Goal: Entertainment & Leisure: Browse casually

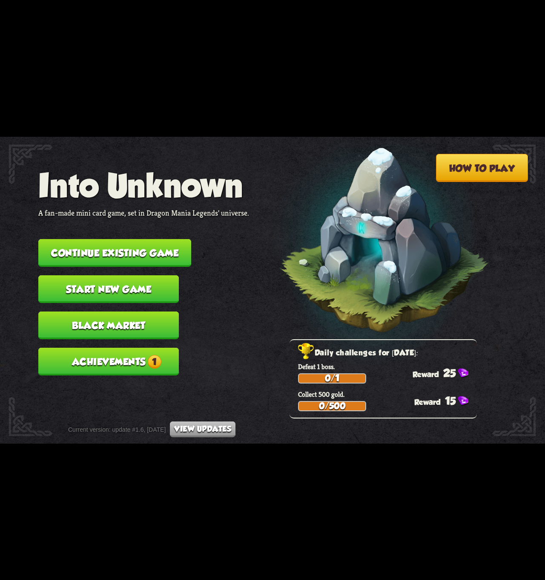
click at [144, 137] on div "How to play Into Unknown A fan-made mini card game, set in Dragon Mania Legends…" at bounding box center [272, 137] width 545 height 0
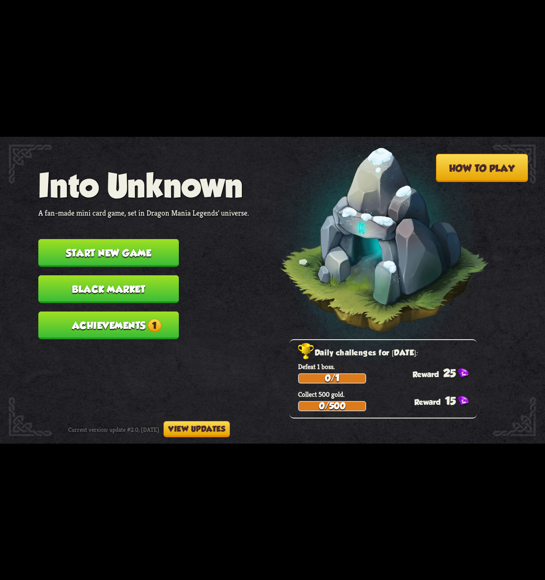
click at [206, 430] on button "View updates" at bounding box center [197, 429] width 66 height 16
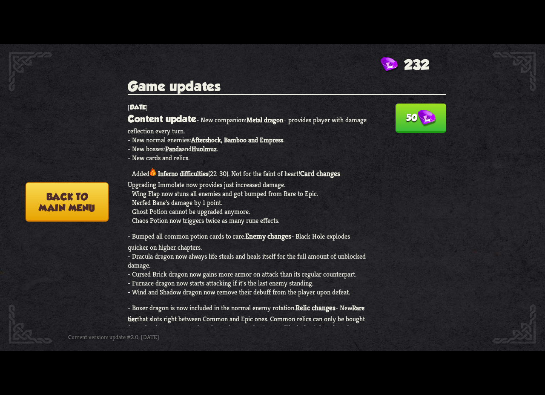
click at [404, 127] on button "50" at bounding box center [421, 118] width 51 height 29
click at [68, 203] on button "Back to main menu" at bounding box center [67, 201] width 83 height 39
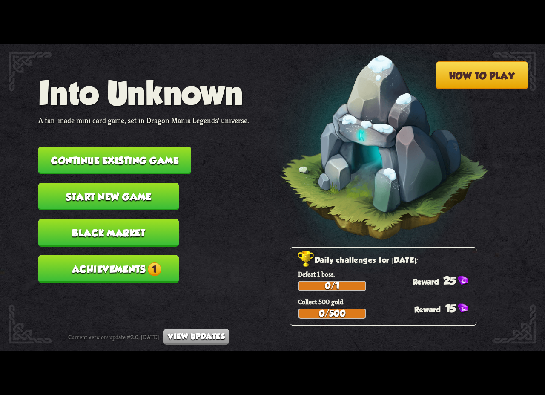
click at [79, 193] on button "Start new game" at bounding box center [108, 197] width 141 height 28
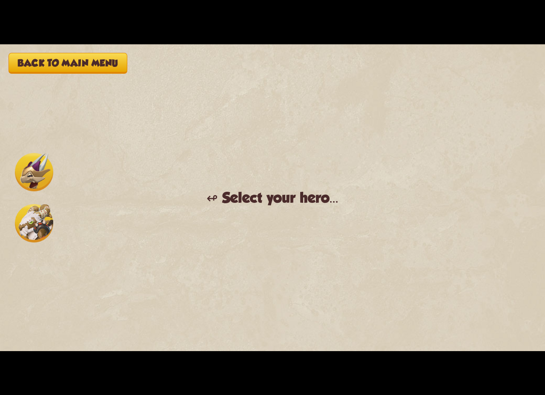
click at [38, 219] on img at bounding box center [34, 223] width 38 height 38
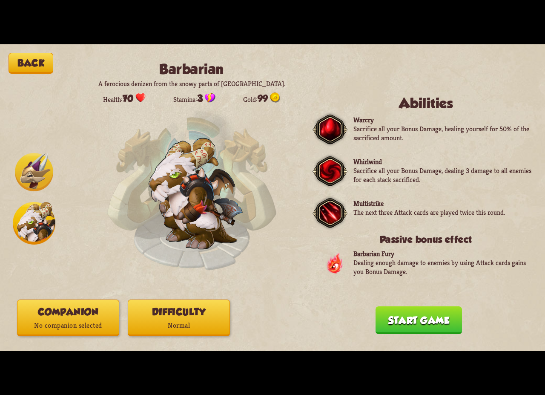
click at [34, 172] on img at bounding box center [34, 172] width 38 height 38
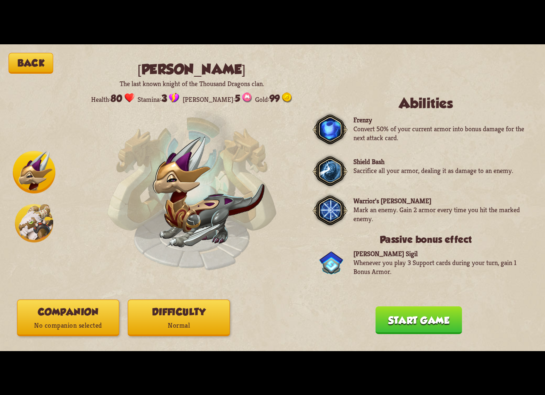
click at [46, 61] on button "Back" at bounding box center [31, 63] width 45 height 21
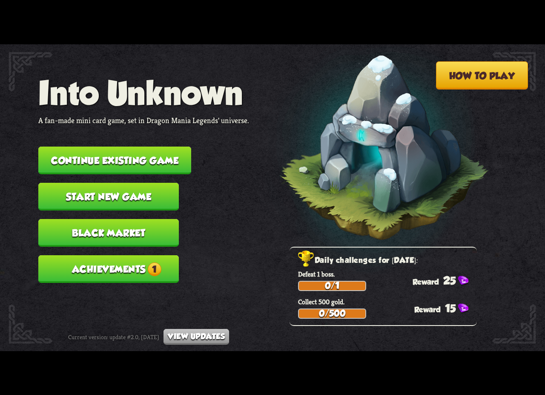
click at [142, 167] on button "Continue existing game" at bounding box center [114, 161] width 153 height 28
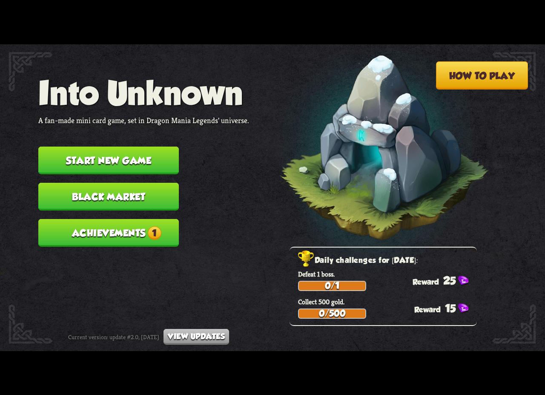
click at [141, 165] on button "Start new game" at bounding box center [108, 161] width 141 height 28
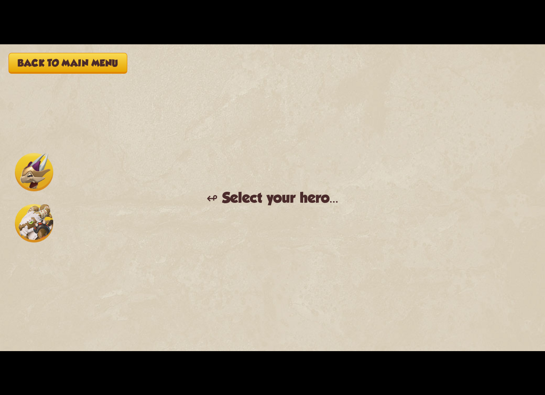
click at [26, 225] on img at bounding box center [34, 223] width 38 height 38
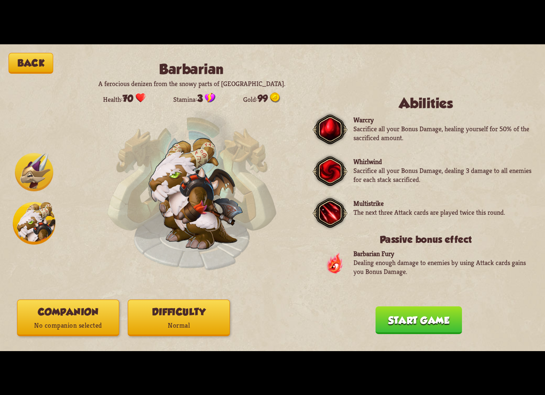
click at [41, 189] on img at bounding box center [34, 172] width 38 height 38
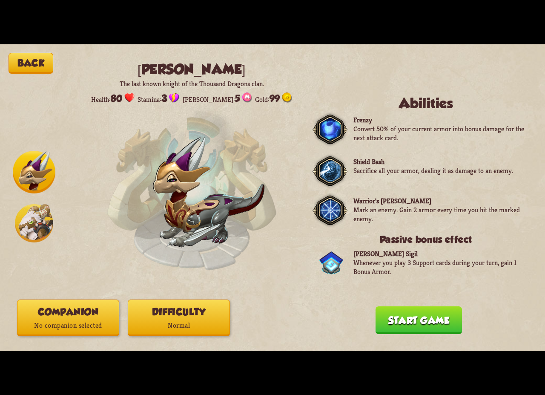
click at [32, 61] on button "Back" at bounding box center [31, 63] width 45 height 21
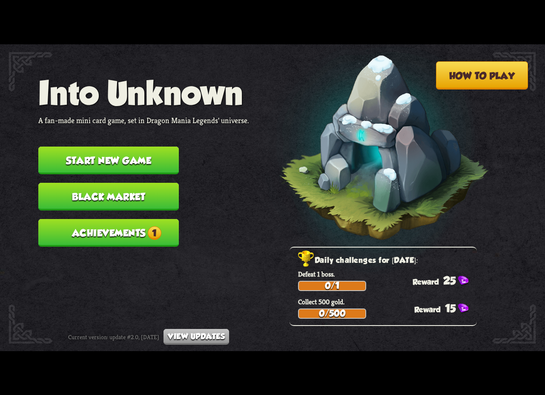
click at [118, 163] on button "Start new game" at bounding box center [108, 161] width 141 height 28
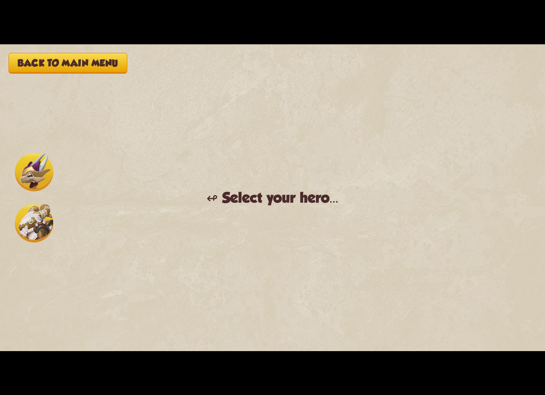
click at [46, 178] on img at bounding box center [34, 172] width 38 height 38
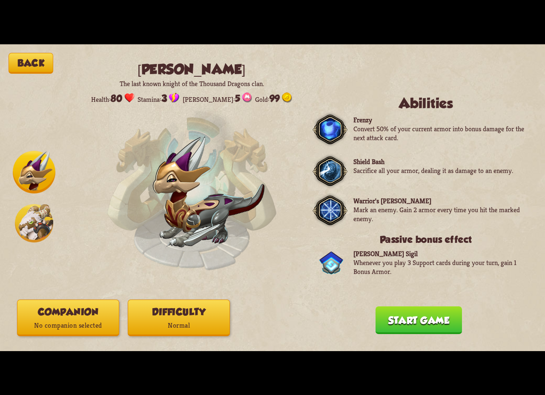
click at [33, 237] on img at bounding box center [34, 223] width 38 height 38
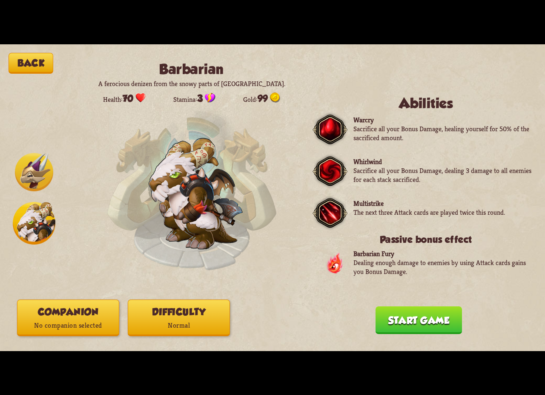
click at [205, 305] on button "Difficulty Normal" at bounding box center [179, 318] width 102 height 37
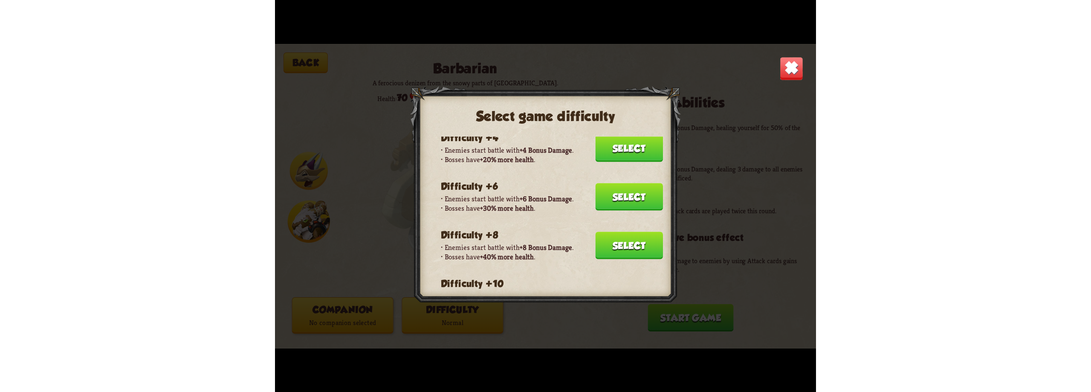
scroll to position [227, 0]
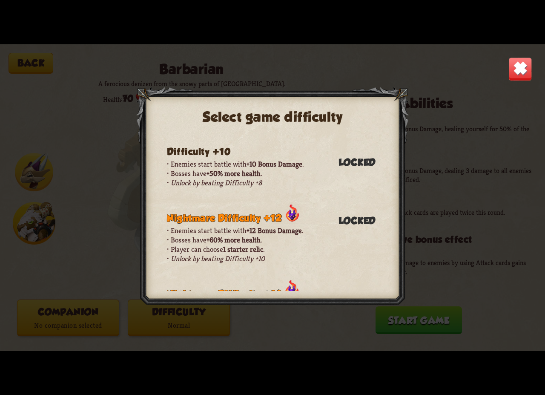
click at [41, 66] on div "Select game difficulty Normal difficulty Enemies don't gain any difficulty bonu…" at bounding box center [272, 197] width 545 height 307
click at [531, 71] on img at bounding box center [521, 69] width 24 height 24
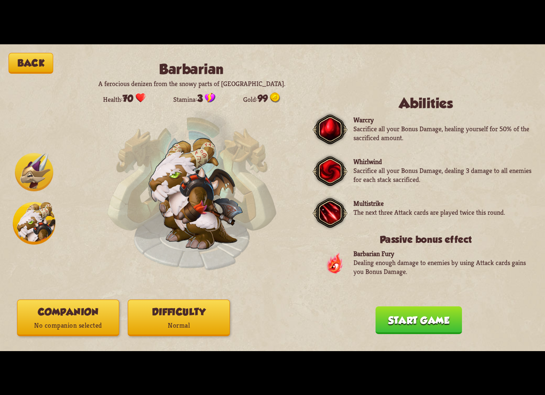
click at [31, 53] on button "Back" at bounding box center [31, 63] width 45 height 21
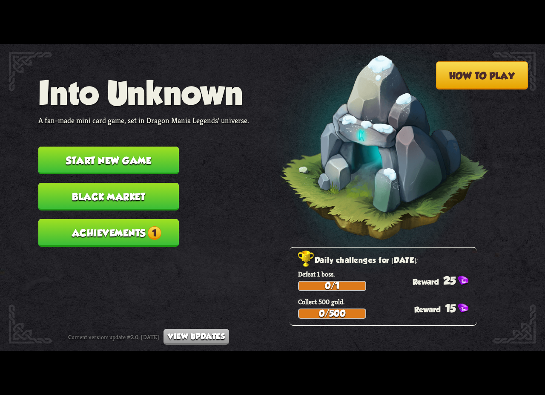
click at [150, 232] on span "1" at bounding box center [155, 233] width 14 height 14
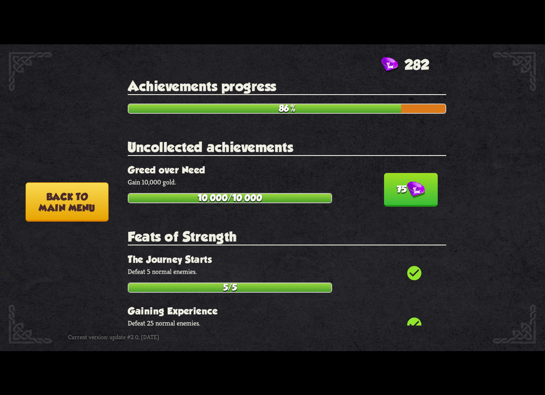
click at [428, 192] on button "75" at bounding box center [411, 190] width 54 height 34
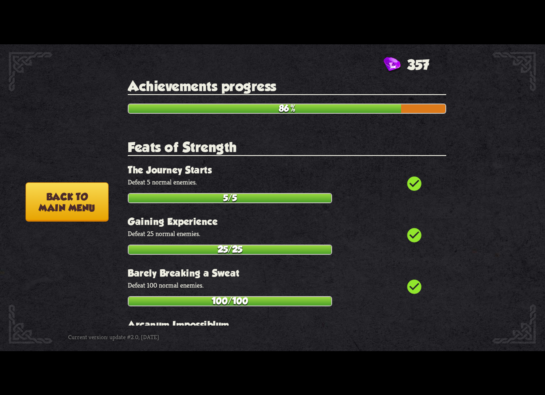
click at [79, 207] on button "Back to main menu" at bounding box center [67, 201] width 83 height 39
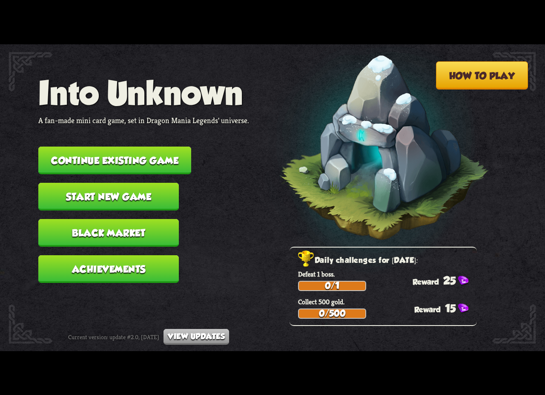
click at [273, 225] on img at bounding box center [370, 151] width 239 height 248
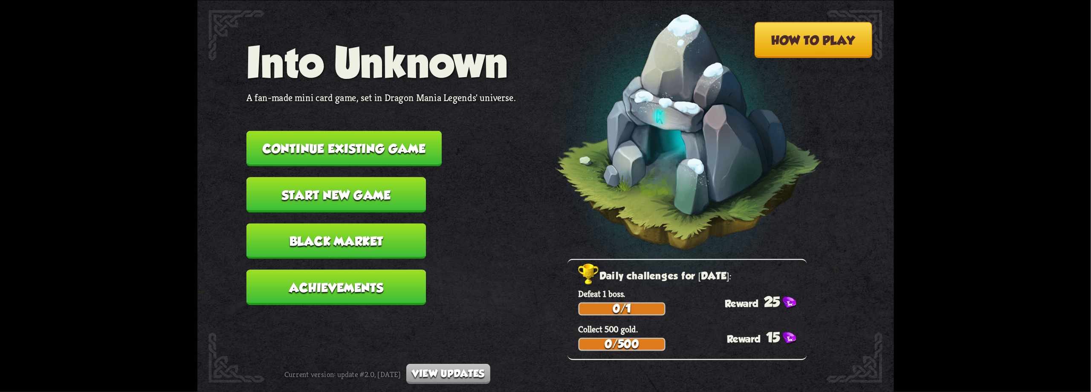
click at [375, 152] on button "Continue existing game" at bounding box center [343, 147] width 195 height 35
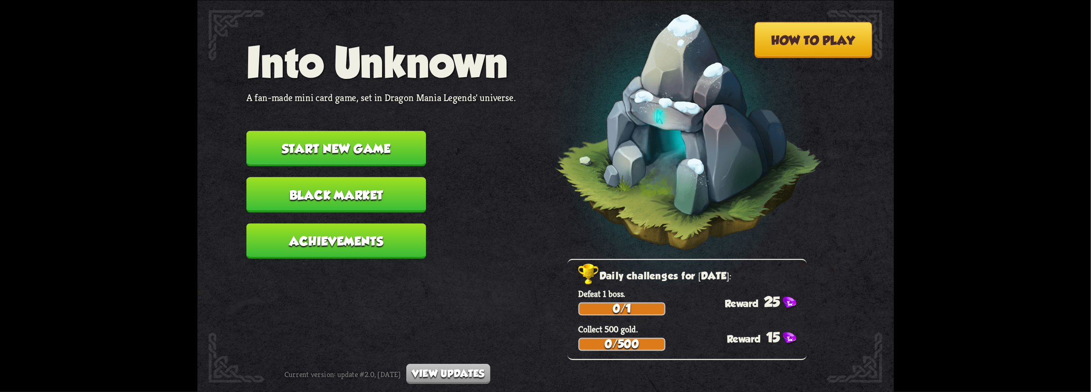
click at [339, 149] on button "Start new game" at bounding box center [335, 147] width 179 height 35
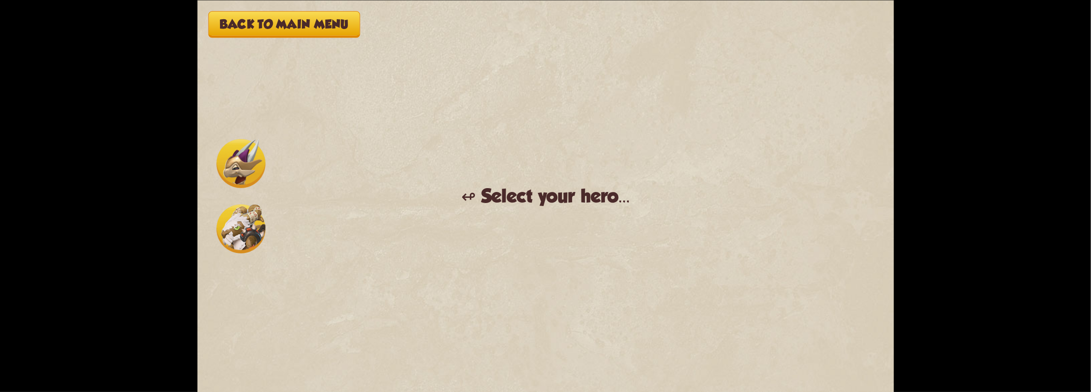
click at [239, 232] on img at bounding box center [240, 228] width 49 height 49
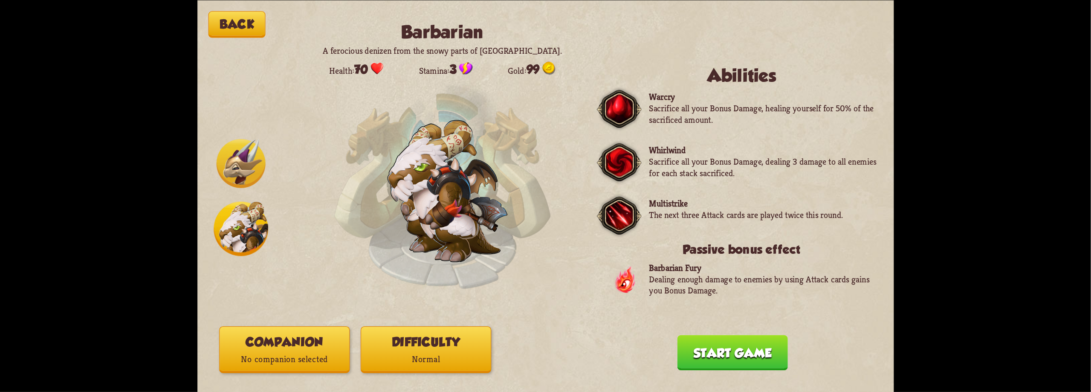
click at [742, 354] on button "Start game" at bounding box center [732, 352] width 110 height 35
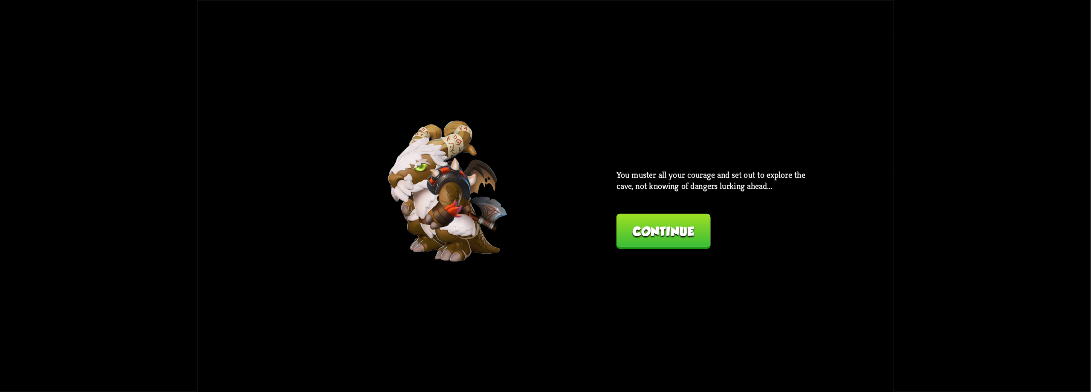
click at [648, 233] on button "Continue" at bounding box center [663, 230] width 94 height 35
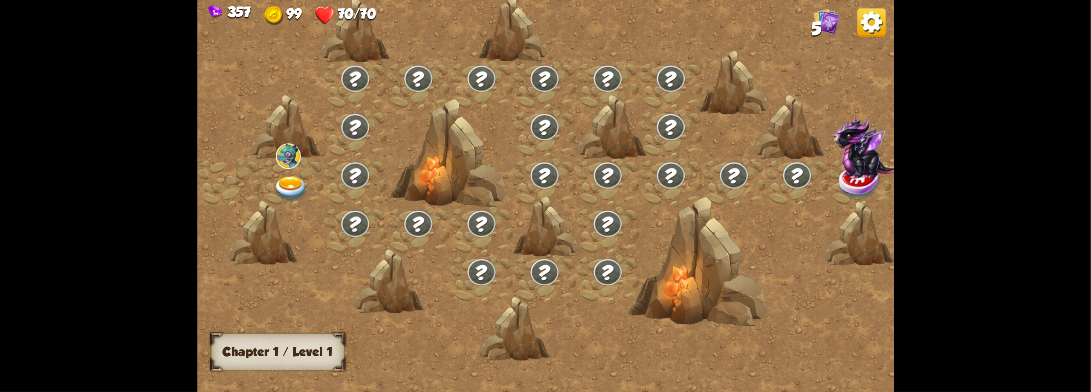
click at [296, 192] on img at bounding box center [290, 189] width 35 height 26
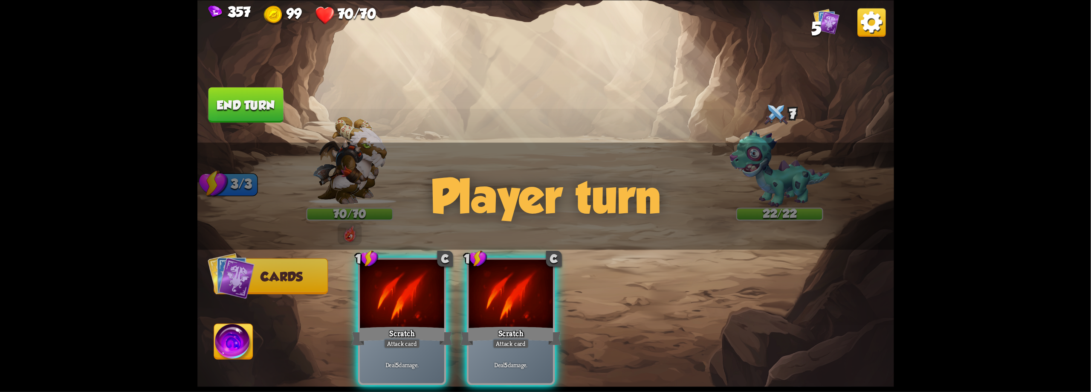
click at [367, 139] on img at bounding box center [349, 159] width 75 height 87
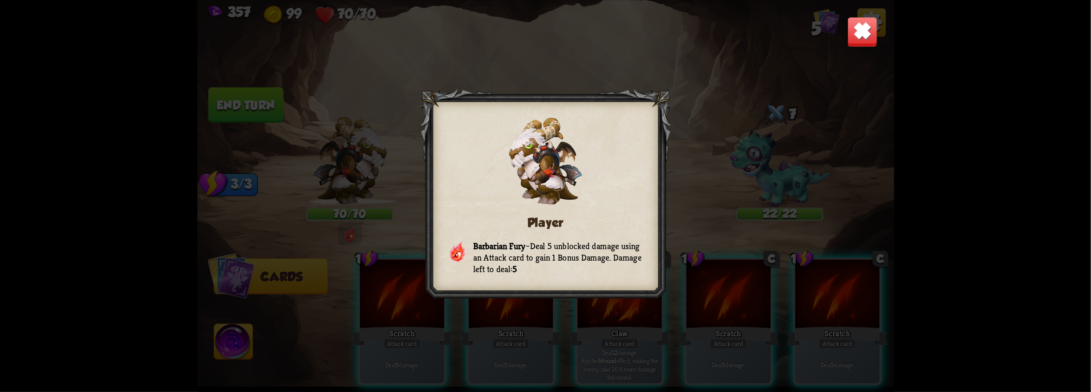
click at [867, 37] on img at bounding box center [862, 31] width 30 height 30
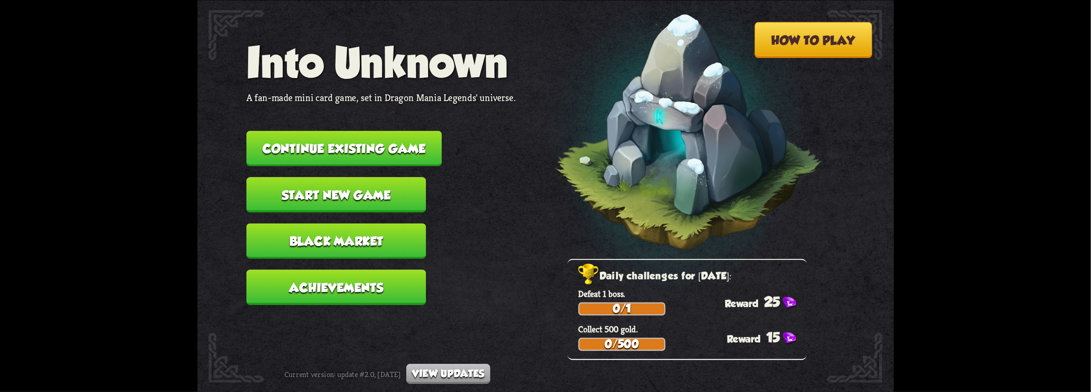
click at [478, 367] on button "View updates" at bounding box center [448, 374] width 84 height 20
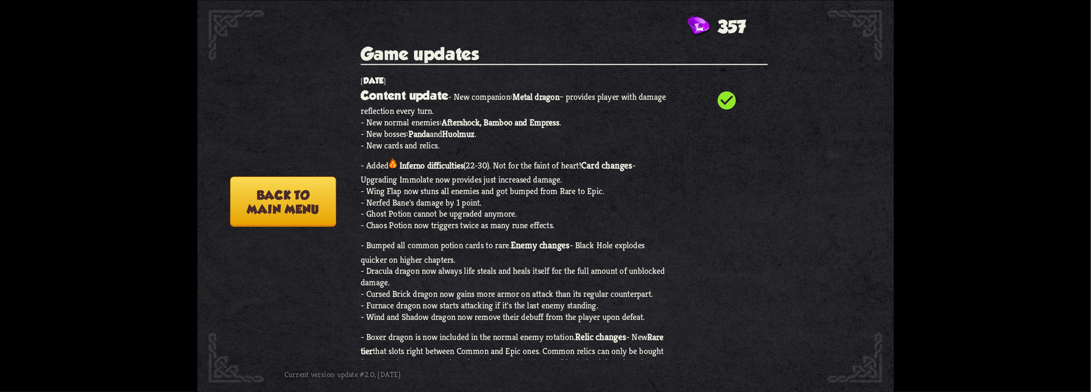
drag, startPoint x: 450, startPoint y: 144, endPoint x: 479, endPoint y: 144, distance: 29.4
click at [479, 144] on p "Content update - New companion: Metal dragon – provides player with damage refl…" at bounding box center [515, 346] width 309 height 522
click at [322, 204] on button "Back to main menu" at bounding box center [283, 201] width 106 height 50
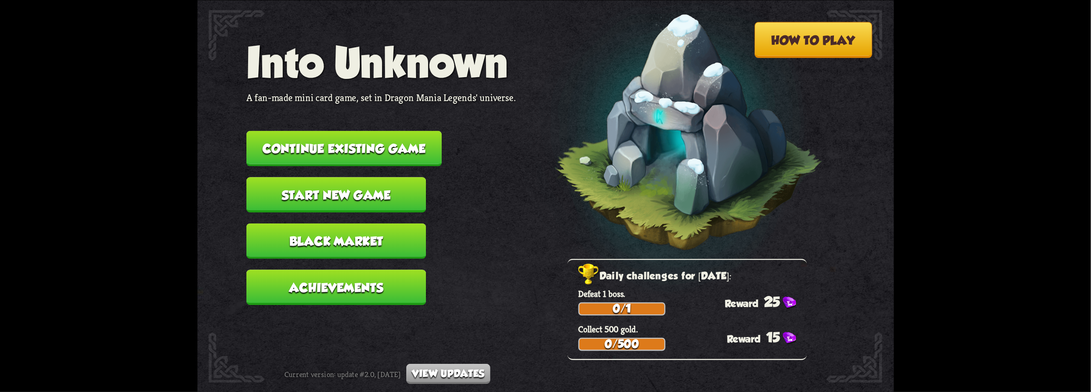
click at [330, 152] on button "Continue existing game" at bounding box center [343, 147] width 195 height 35
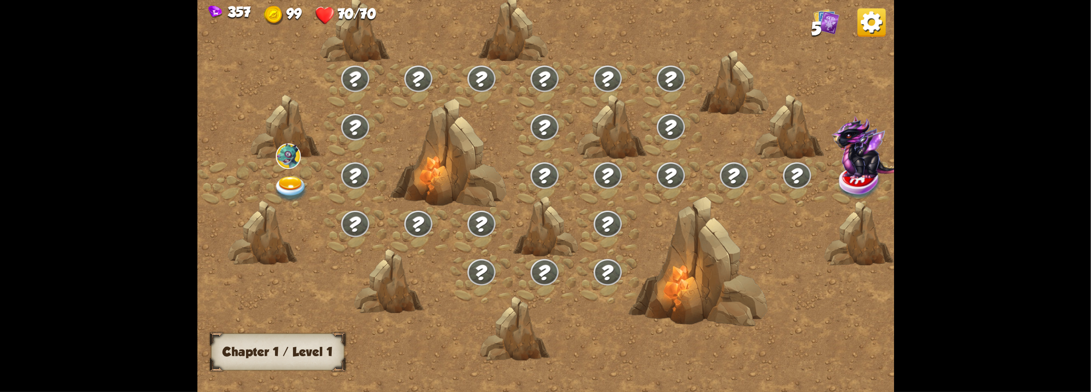
click at [287, 185] on img at bounding box center [290, 189] width 35 height 26
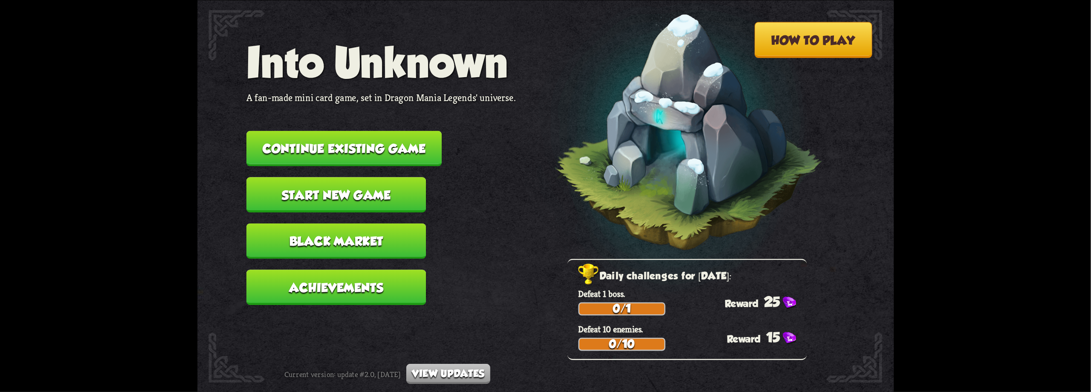
click at [373, 154] on button "Continue existing game" at bounding box center [343, 147] width 195 height 35
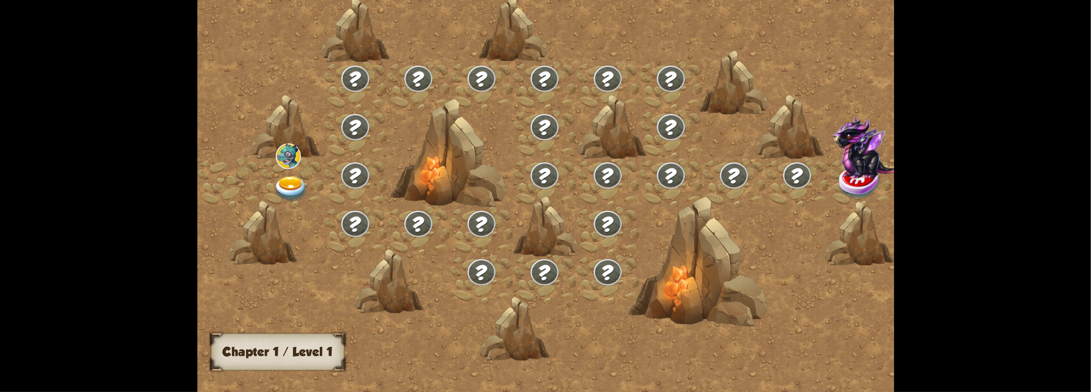
click at [307, 181] on img at bounding box center [290, 189] width 35 height 26
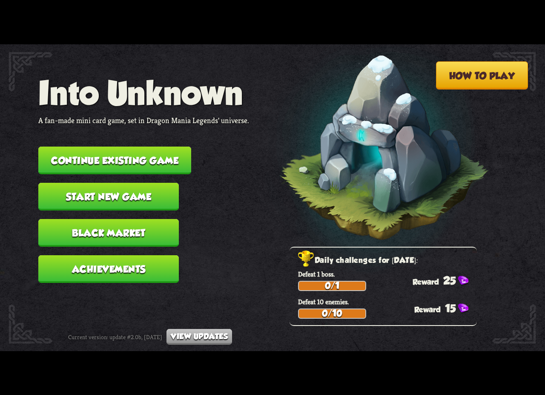
click at [262, 215] on img at bounding box center [370, 151] width 239 height 248
